Goal: Task Accomplishment & Management: Use online tool/utility

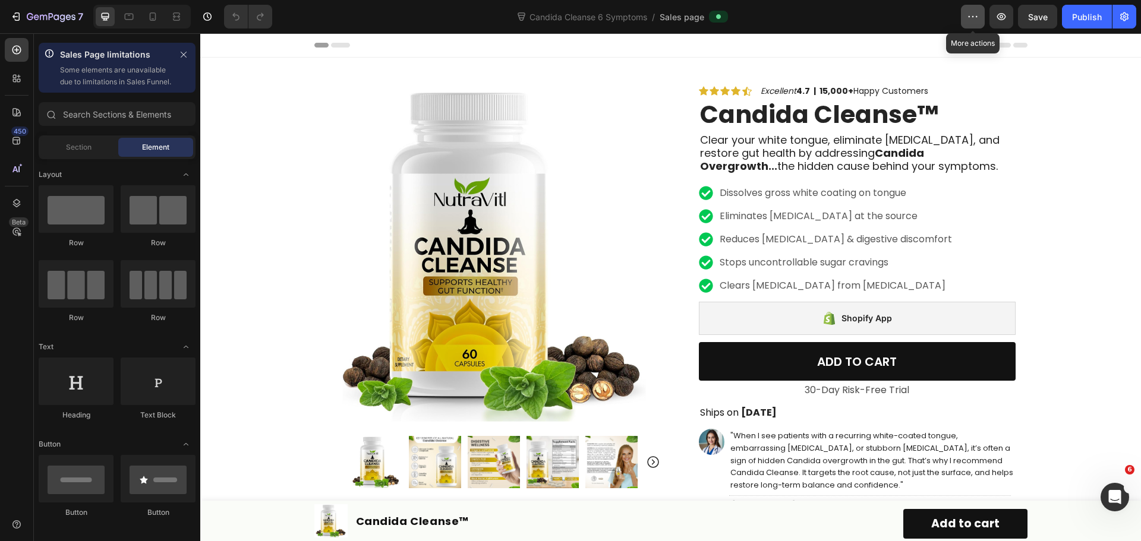
click at [968, 20] on icon "button" at bounding box center [973, 17] width 12 height 12
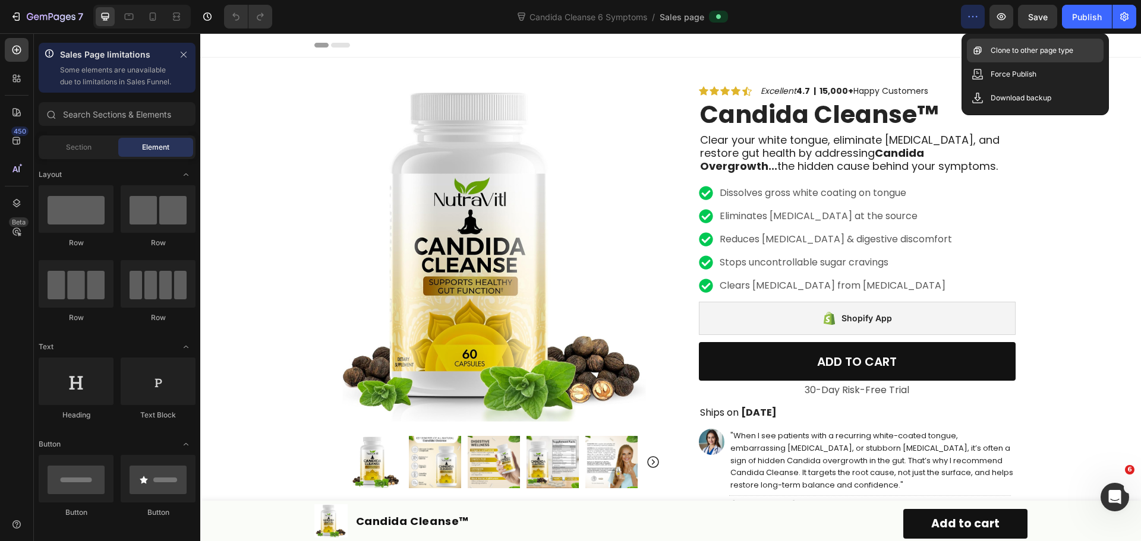
click at [1027, 45] on p "Clone to other page type" at bounding box center [1032, 51] width 83 height 12
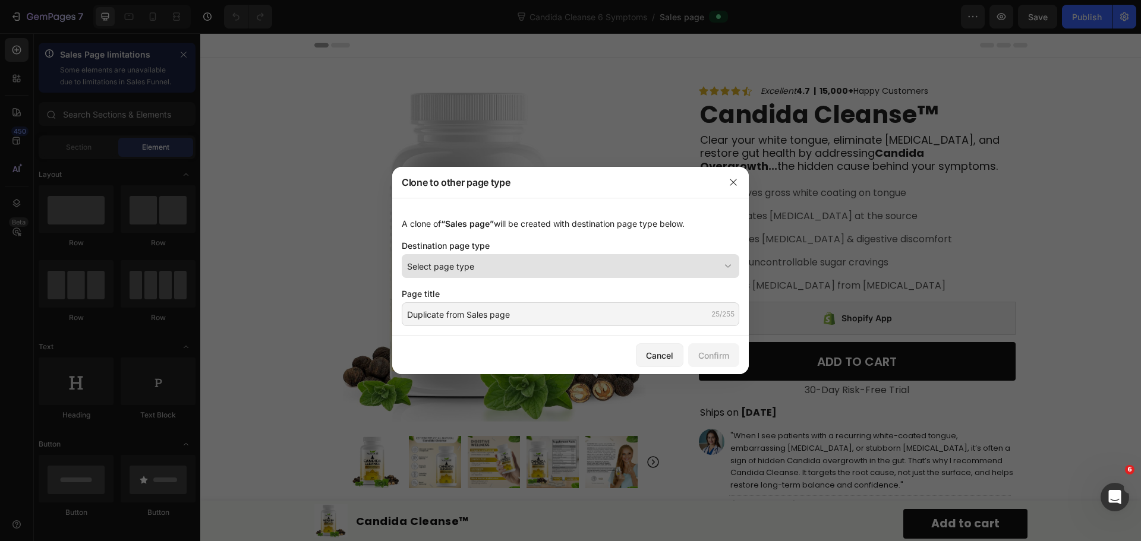
click at [650, 269] on div "Select page type" at bounding box center [563, 266] width 313 height 12
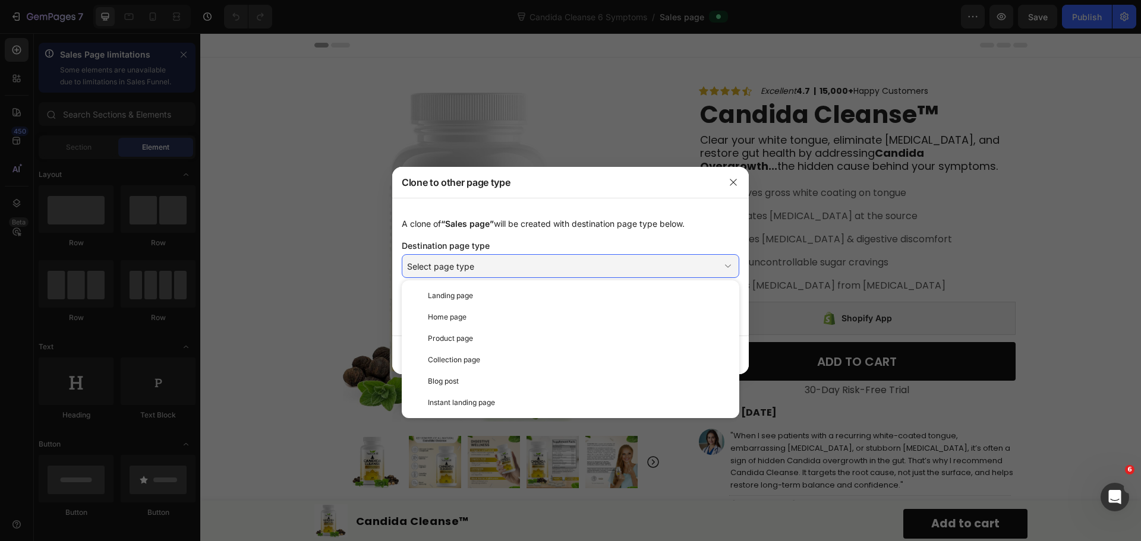
click at [662, 237] on div "A clone of “Sales page” will be created with destination page type below. Desti…" at bounding box center [570, 267] width 357 height 138
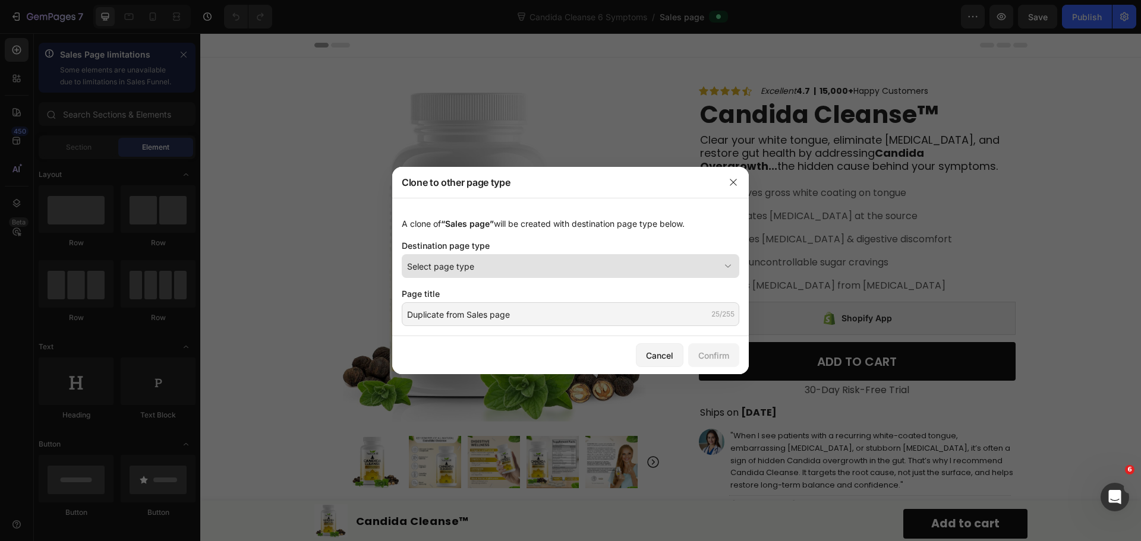
click at [618, 277] on button "Select page type" at bounding box center [571, 266] width 338 height 24
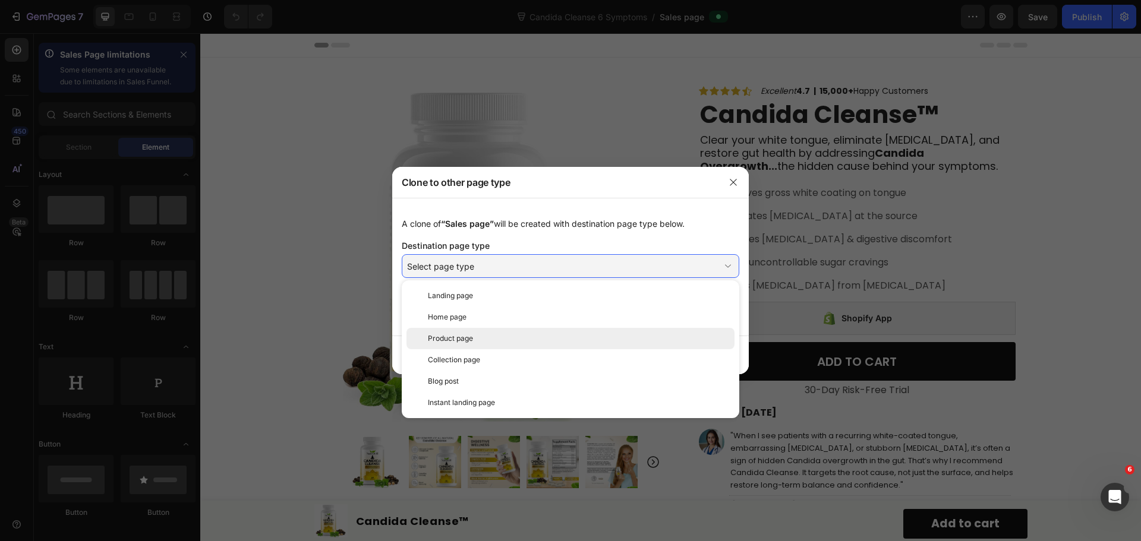
click at [548, 339] on div "Product page" at bounding box center [579, 338] width 302 height 11
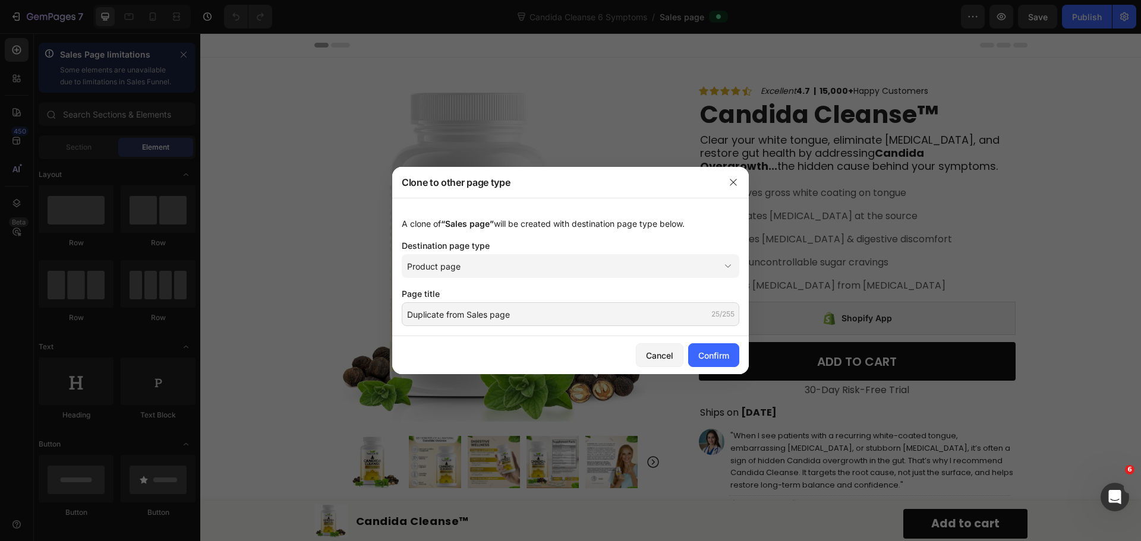
click at [553, 348] on div "Cancel Confirm" at bounding box center [570, 355] width 357 height 38
click at [569, 316] on input "Duplicate from Sales page" at bounding box center [571, 315] width 338 height 24
type input "Candida Cleanse"
click at [562, 349] on div "Cancel Confirm" at bounding box center [570, 355] width 357 height 38
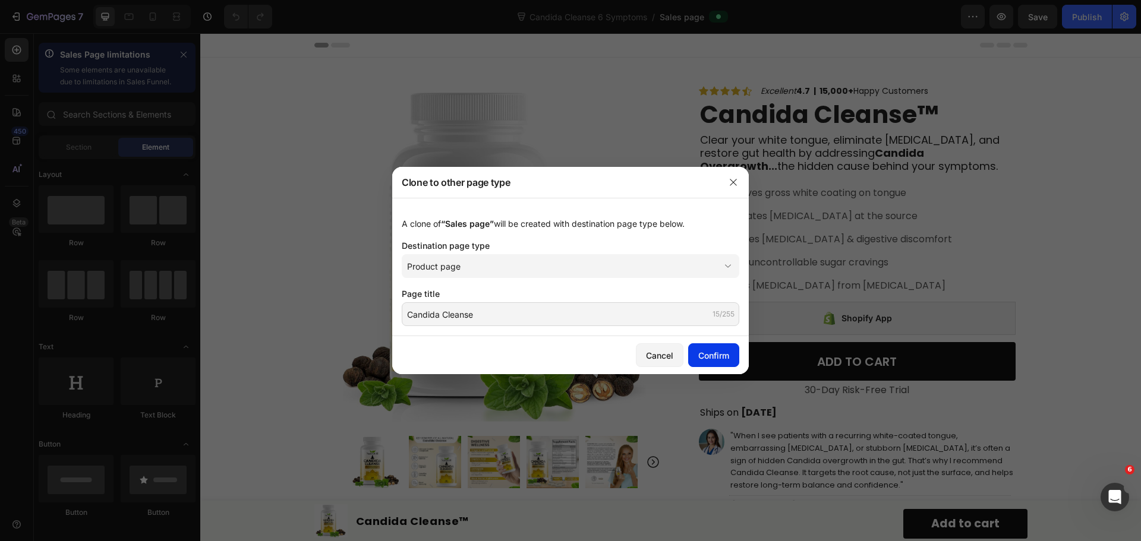
click at [712, 358] on div "Confirm" at bounding box center [713, 355] width 31 height 12
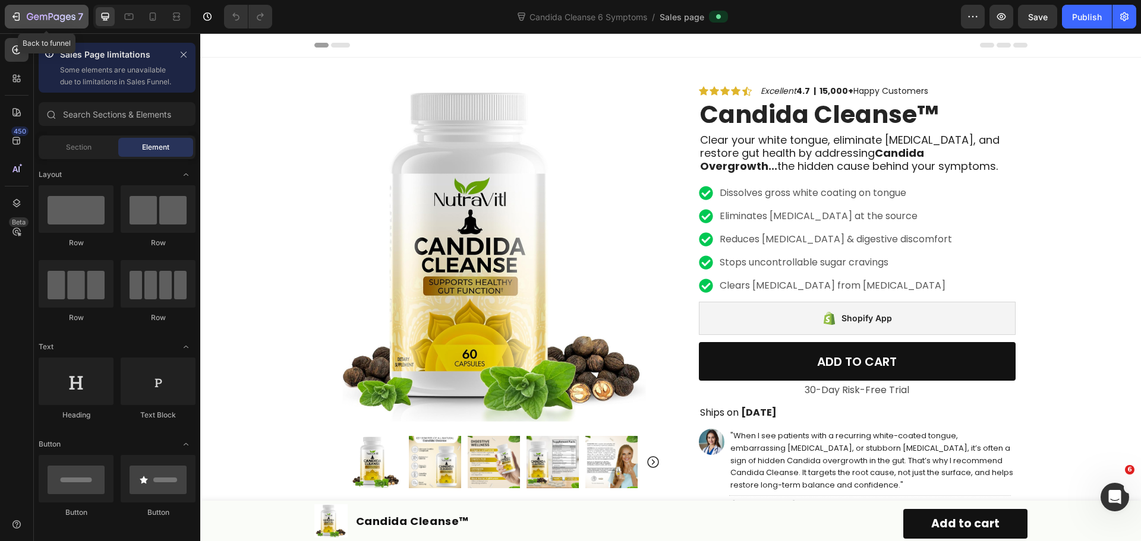
click at [11, 8] on button "7" at bounding box center [47, 17] width 84 height 24
